Goal: Task Accomplishment & Management: Use online tool/utility

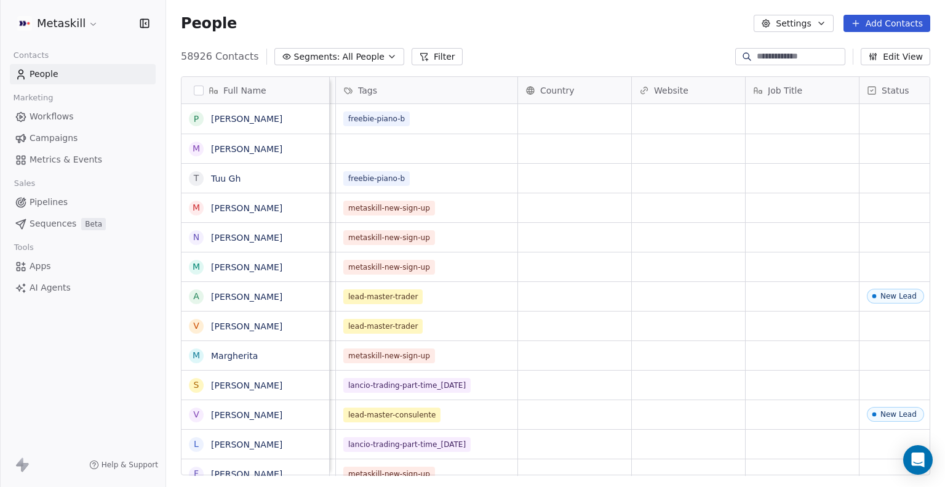
scroll to position [0, 260]
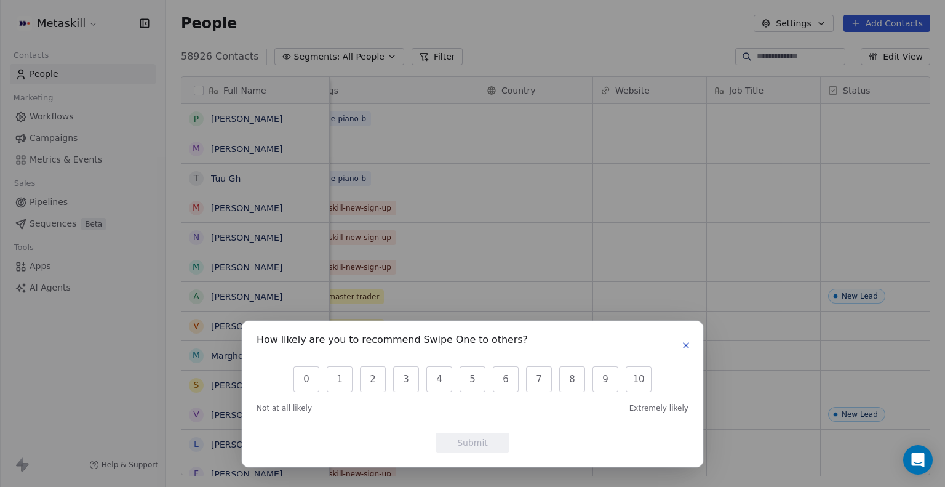
click at [691, 346] on button "button" at bounding box center [685, 345] width 15 height 15
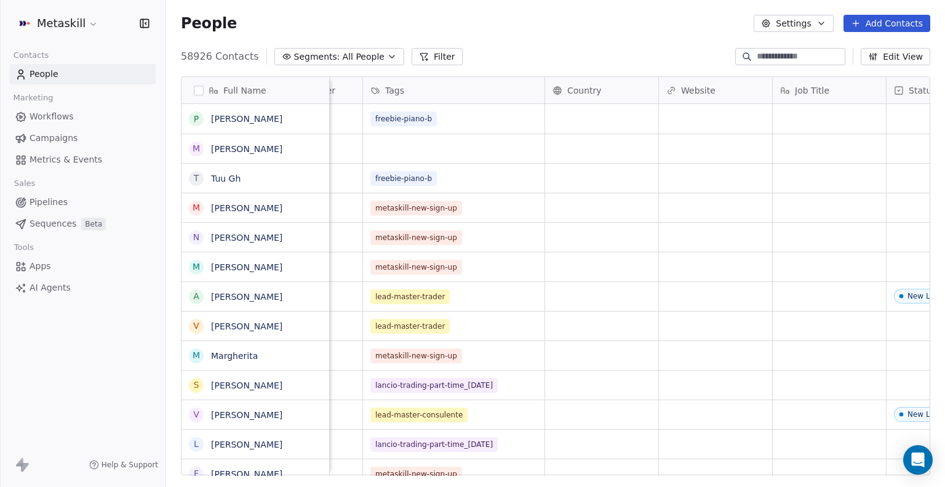
scroll to position [0, 0]
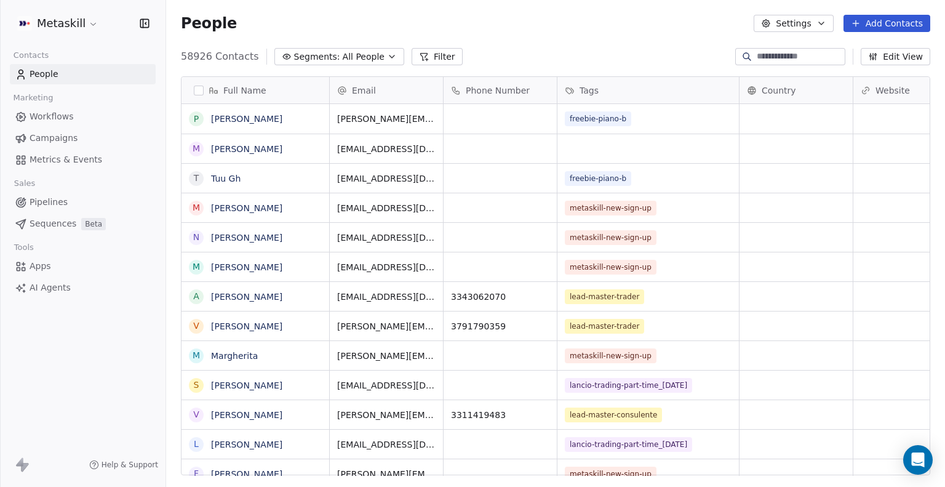
click at [419, 61] on icon at bounding box center [424, 57] width 10 height 10
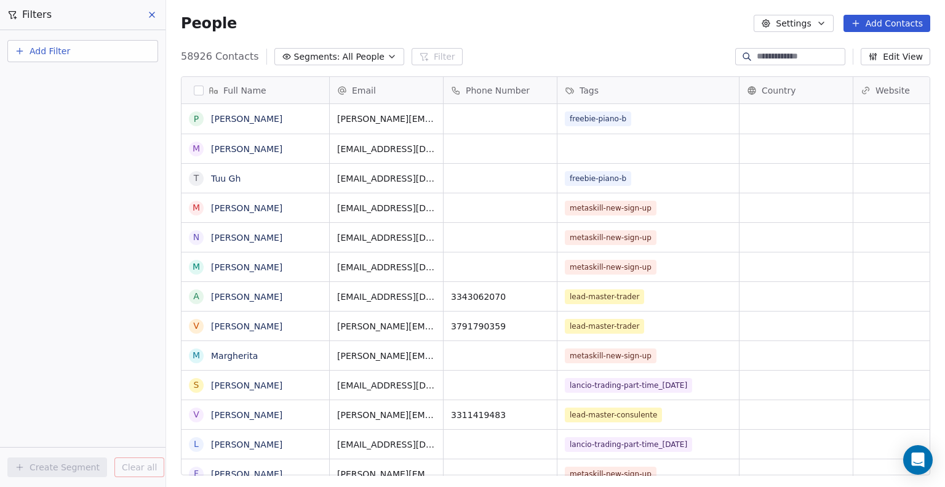
click at [79, 54] on button "Add Filter" at bounding box center [82, 51] width 151 height 22
click at [82, 75] on span "Contact properties" at bounding box center [60, 79] width 80 height 13
type input "***"
click at [54, 135] on div "Custom" at bounding box center [83, 144] width 140 height 20
click at [53, 125] on div "Tags" at bounding box center [82, 124] width 125 height 12
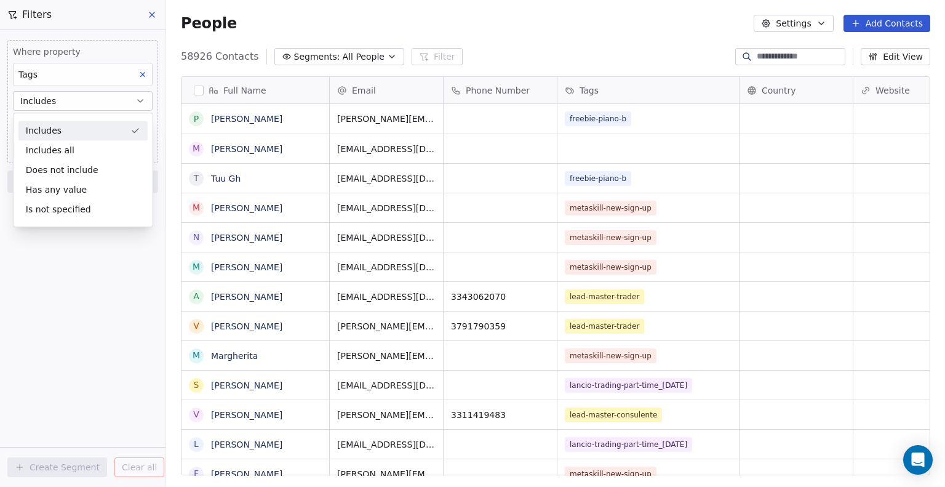
click at [66, 130] on div "Includes" at bounding box center [82, 131] width 129 height 20
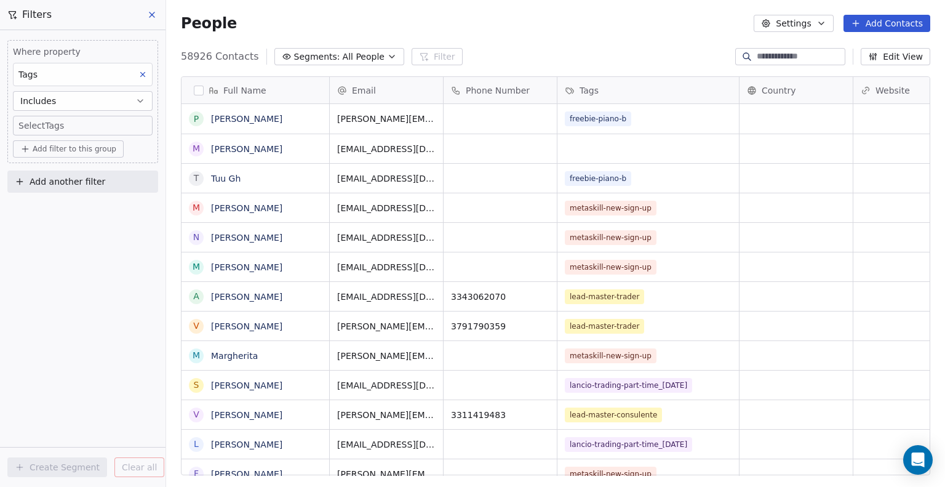
click at [62, 126] on body "Metaskill Contacts People Marketing Workflows Campaigns Metrics & Events Sales …" at bounding box center [472, 243] width 945 height 487
type input "**********"
click at [33, 164] on button "Suggestions" at bounding box center [30, 163] width 10 height 10
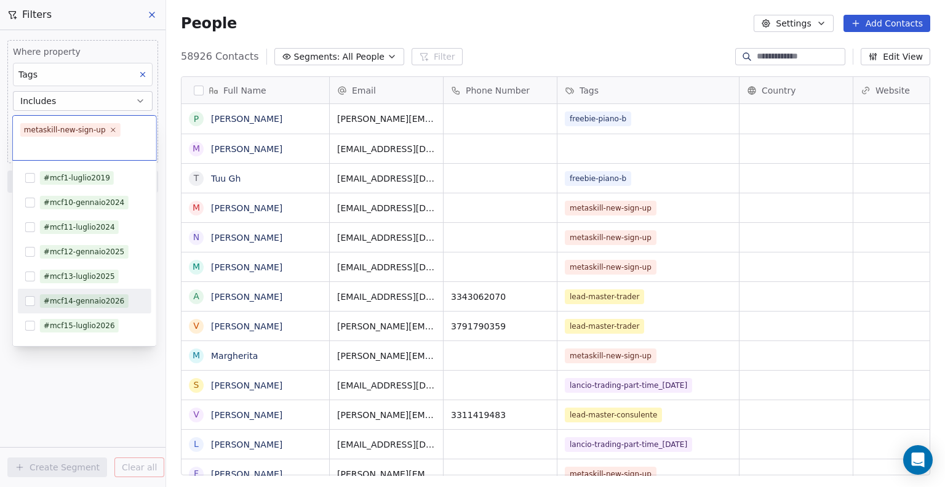
click at [113, 312] on div "#mcf14-gennaio2026" at bounding box center [84, 300] width 133 height 25
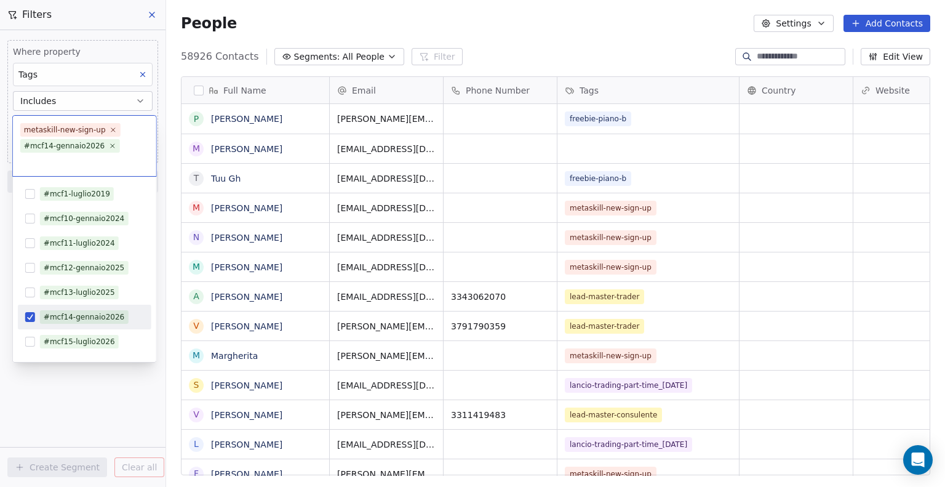
click at [33, 320] on button "Suggestions" at bounding box center [30, 317] width 10 height 10
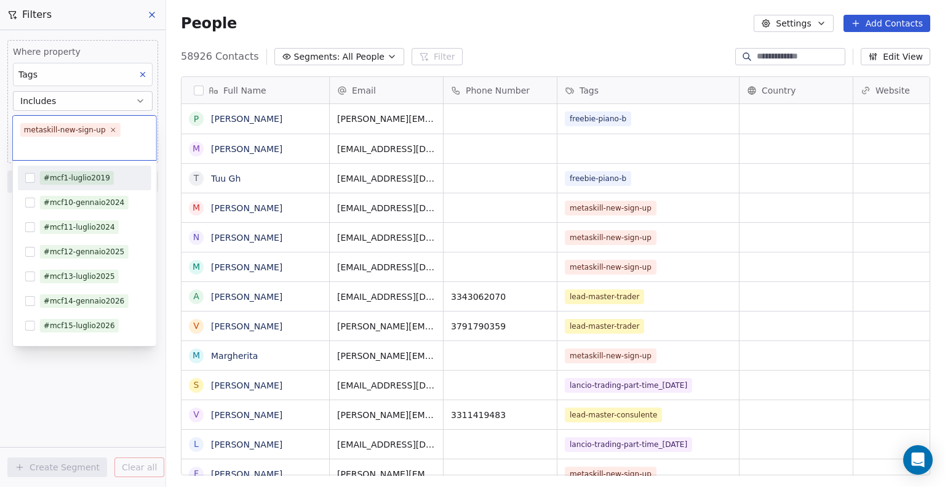
click at [507, 17] on html "Metaskill Contacts People Marketing Workflows Campaigns Metrics & Events Sales …" at bounding box center [472, 243] width 945 height 487
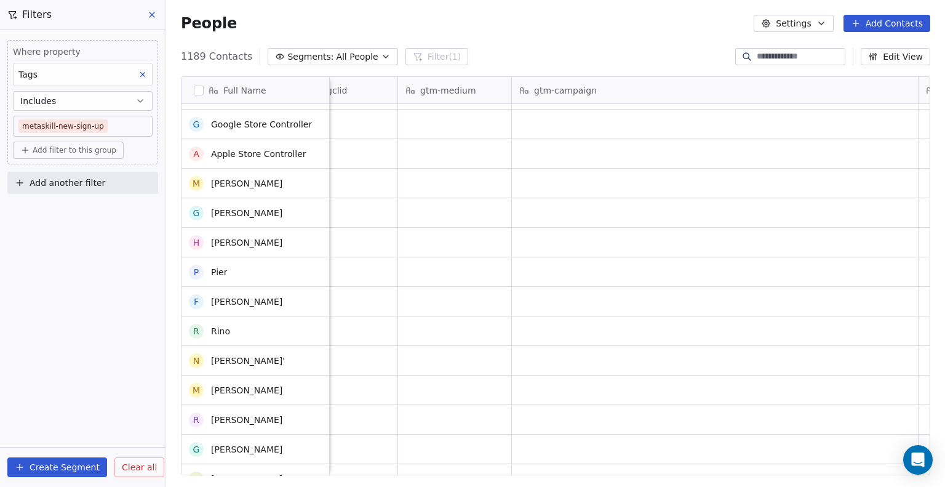
scroll to position [6107, 0]
